Goal: Use online tool/utility: Utilize a website feature to perform a specific function

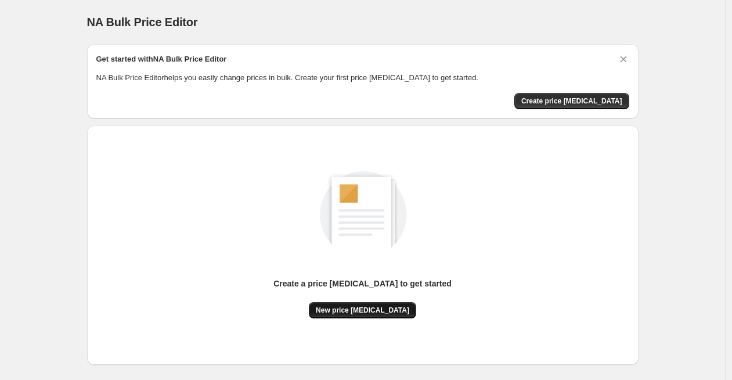
click at [362, 308] on span "New price [MEDICAL_DATA]" at bounding box center [363, 310] width 94 height 9
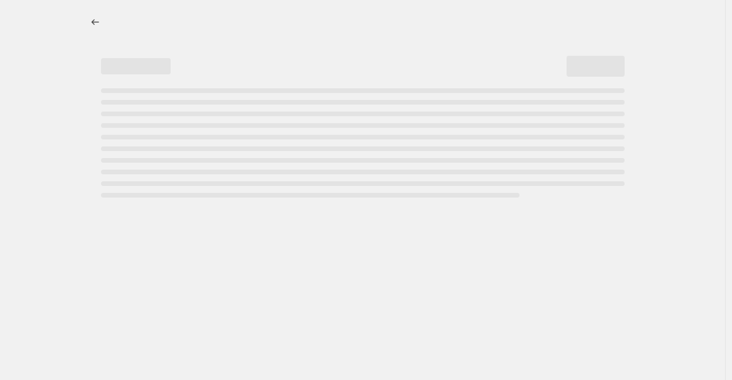
select select "percentage"
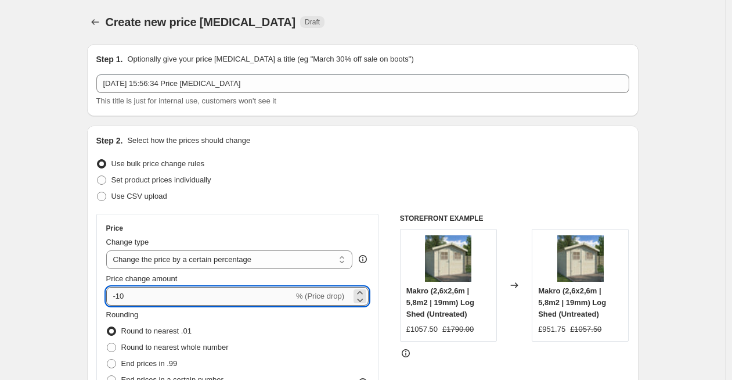
click at [225, 296] on input "-10" at bounding box center [200, 296] width 188 height 19
type input "-1"
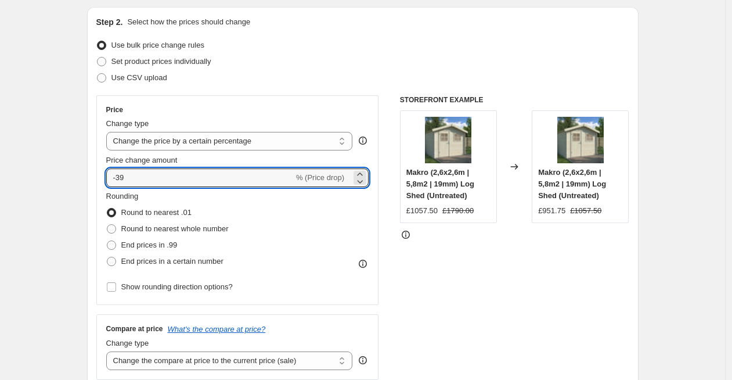
scroll to position [163, 0]
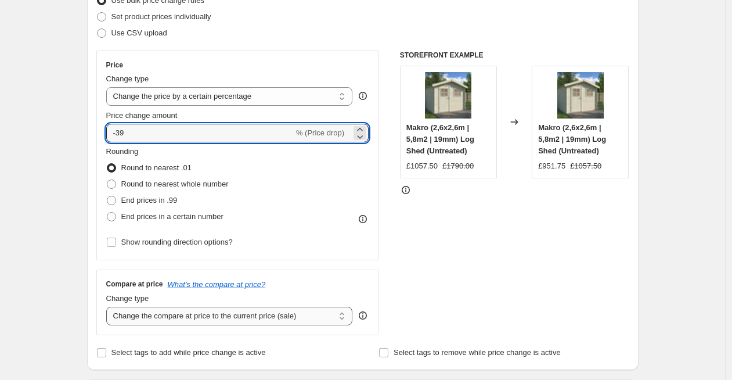
type input "-39"
click at [148, 313] on select "Change the compare at price to the current price (sale) Change the compare at p…" at bounding box center [229, 316] width 247 height 19
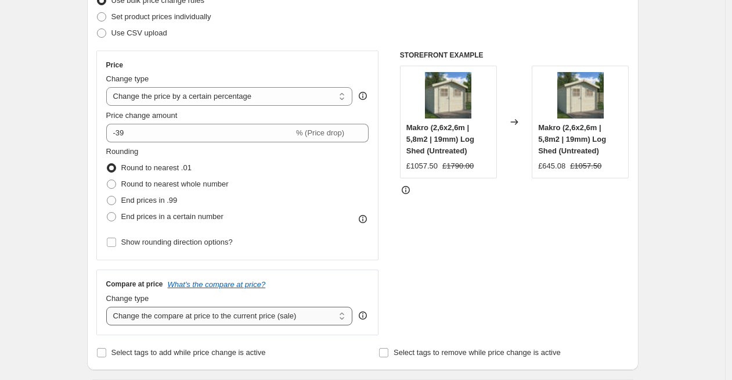
select select "remove"
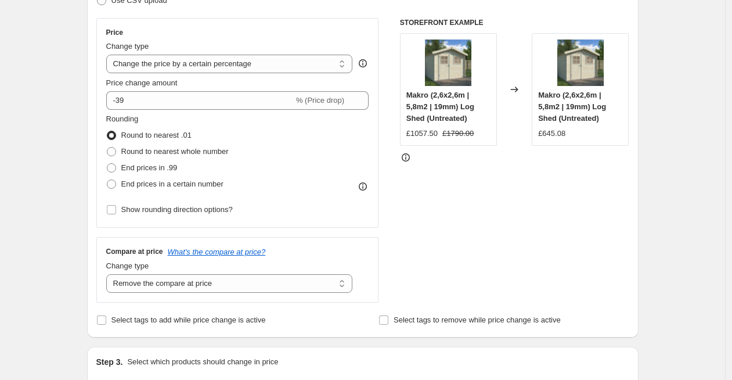
scroll to position [125, 0]
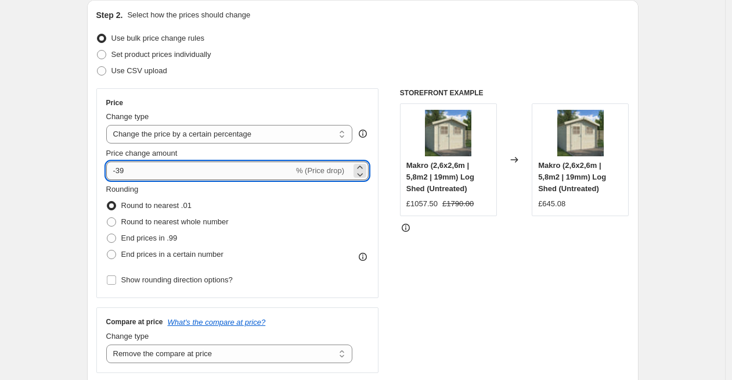
click at [153, 174] on input "-39" at bounding box center [200, 170] width 188 height 19
type input "-3"
type input "-20"
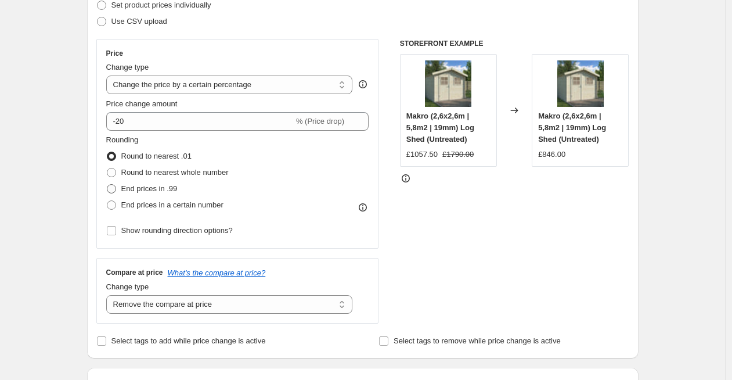
click at [133, 189] on span "End prices in .99" at bounding box center [149, 188] width 56 height 9
click at [107, 185] on input "End prices in .99" at bounding box center [107, 184] width 1 height 1
radio input "true"
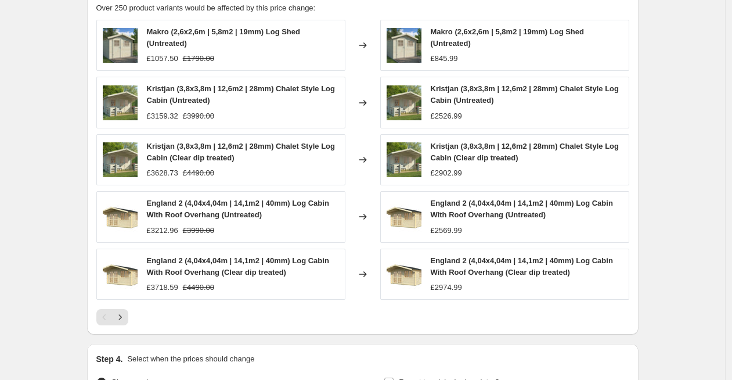
scroll to position [800, 0]
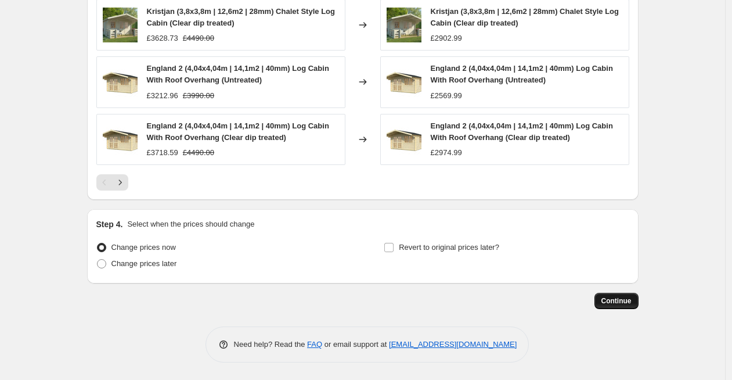
click at [620, 301] on span "Continue" at bounding box center [617, 300] width 30 height 9
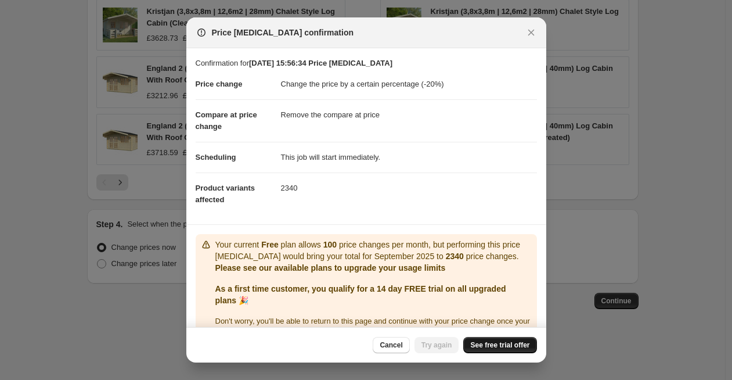
click at [504, 345] on span "See free trial offer" at bounding box center [499, 344] width 59 height 9
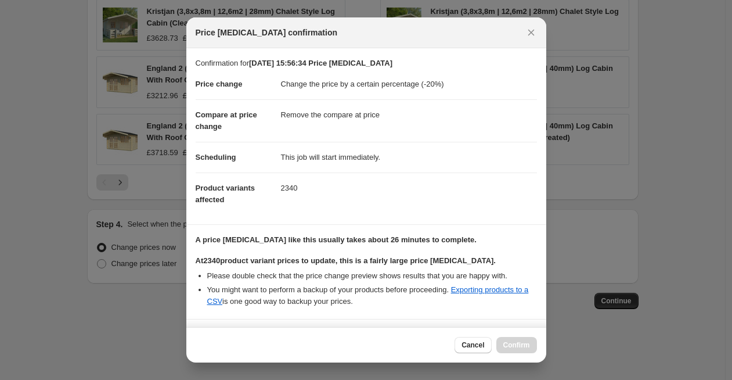
scroll to position [102, 0]
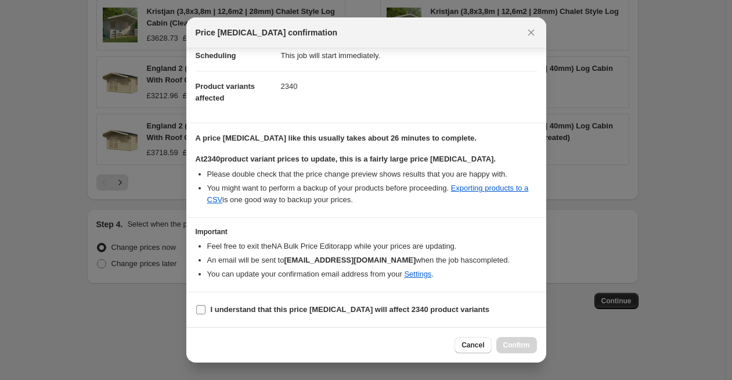
click at [246, 304] on span "I understand that this price [MEDICAL_DATA] will affect 2340 product variants" at bounding box center [350, 310] width 279 height 12
click at [206, 305] on input "I understand that this price [MEDICAL_DATA] will affect 2340 product variants" at bounding box center [200, 309] width 9 height 9
checkbox input "true"
click at [526, 345] on span "Confirm" at bounding box center [517, 344] width 27 height 9
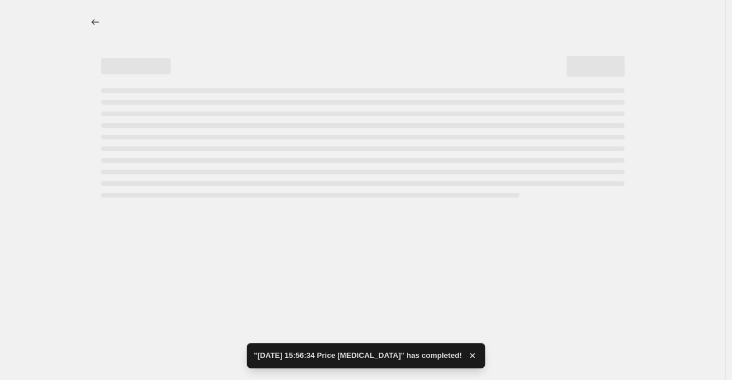
select select "percentage"
select select "remove"
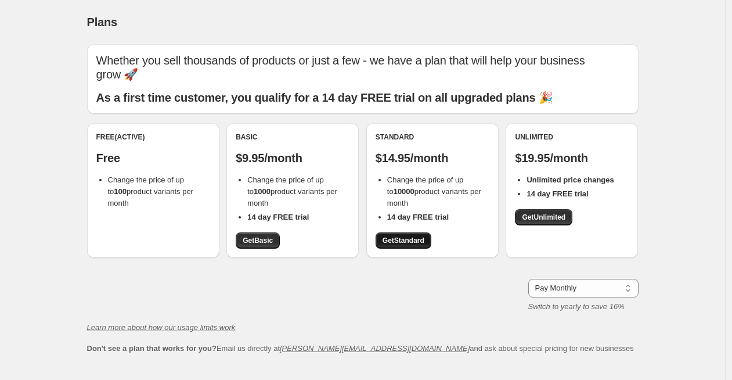
click at [408, 236] on span "Get Standard" at bounding box center [404, 240] width 42 height 9
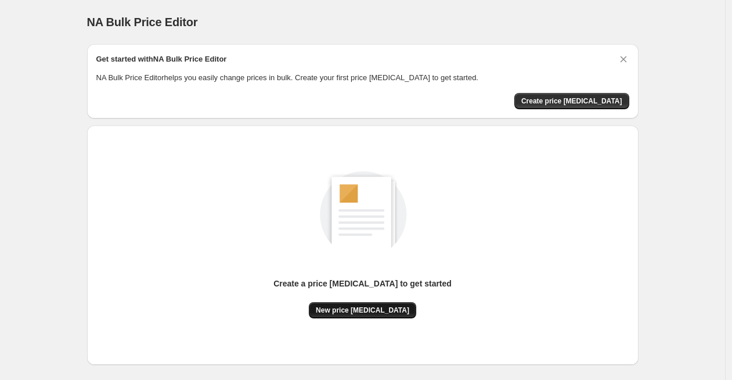
click at [347, 304] on button "New price [MEDICAL_DATA]" at bounding box center [362, 310] width 107 height 16
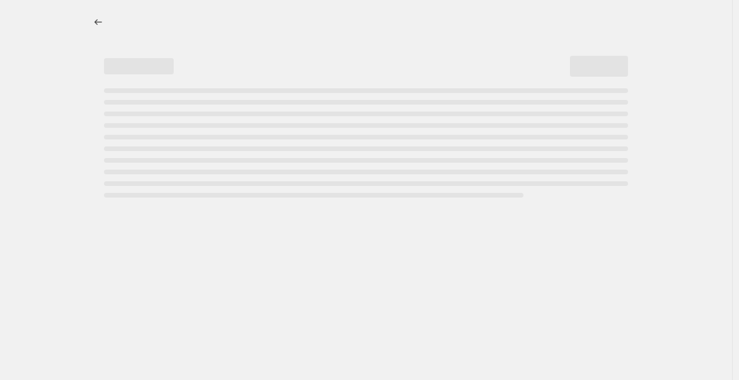
select select "percentage"
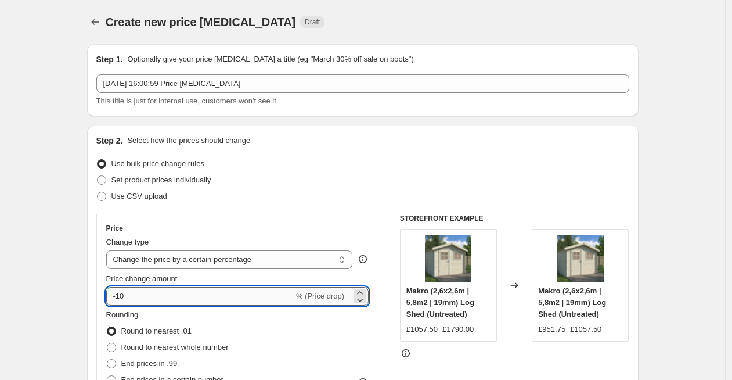
click at [155, 301] on input "-10" at bounding box center [200, 296] width 188 height 19
type input "-1"
type input "-30"
